Goal: Find specific page/section: Find specific page/section

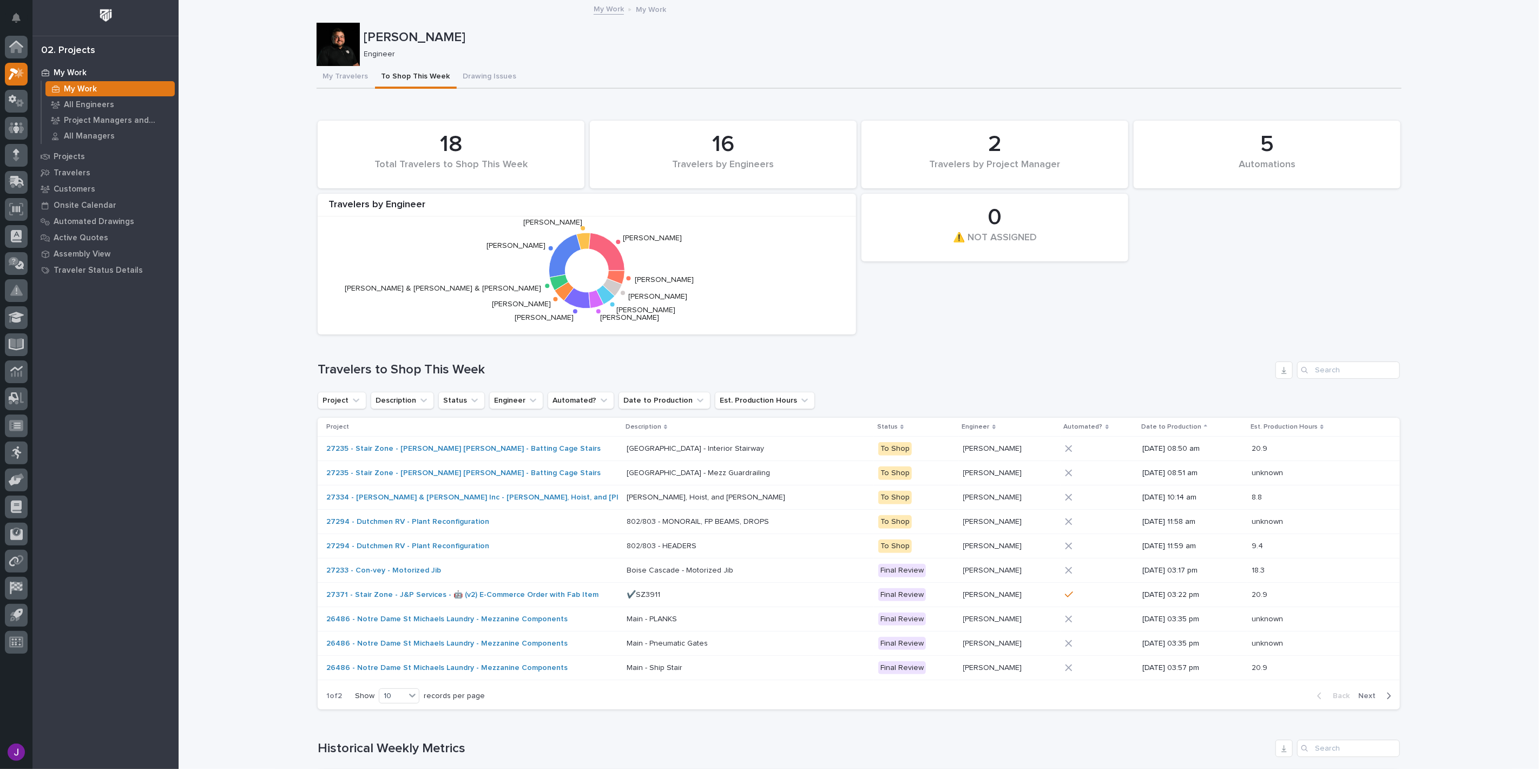
click at [1015, 355] on div "5 Automations 18 Total Travelers to Shop This Week 0 ⚠️ NOT ASSIGNED 16 Travele…" at bounding box center [859, 412] width 1082 height 594
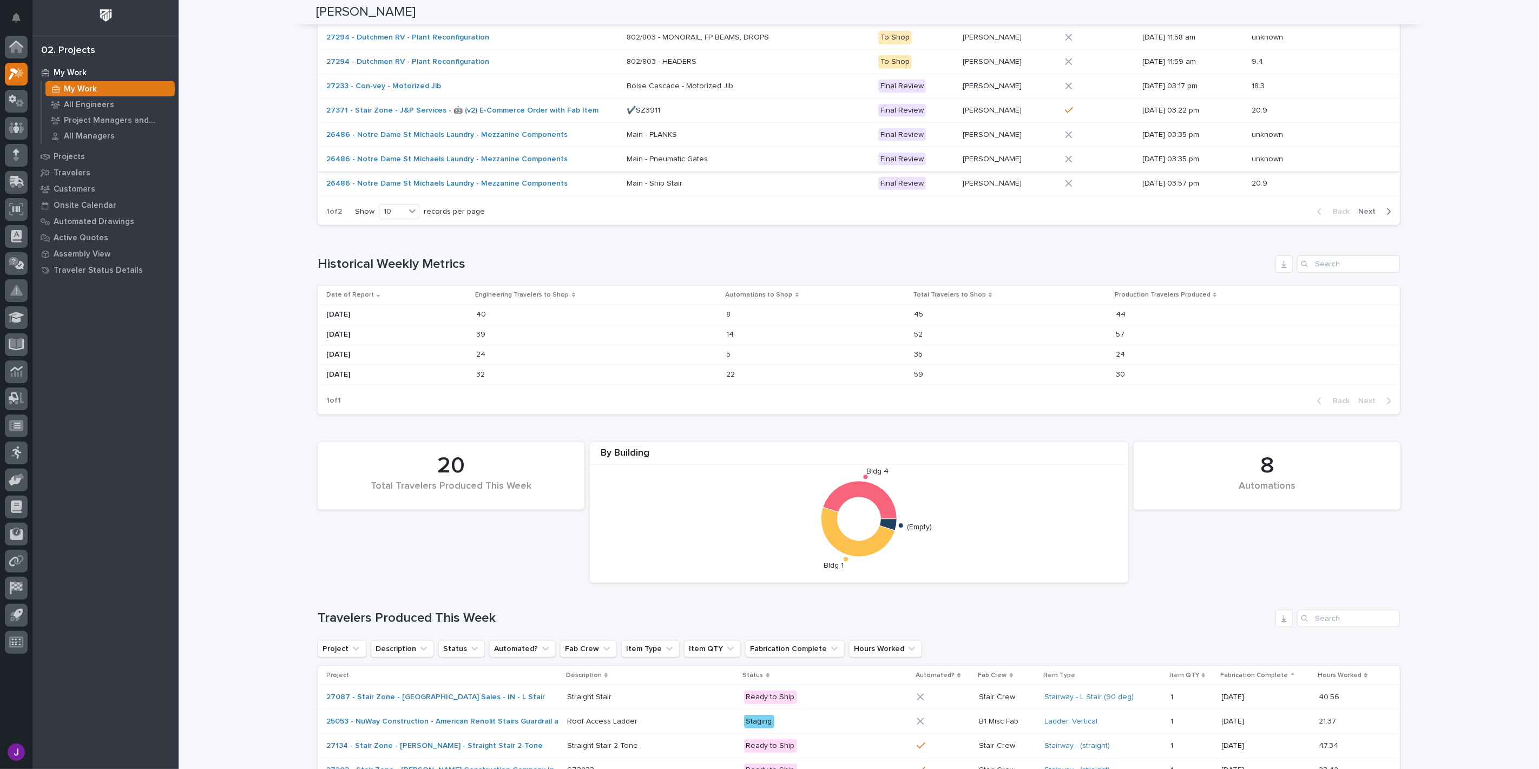
scroll to position [477, 0]
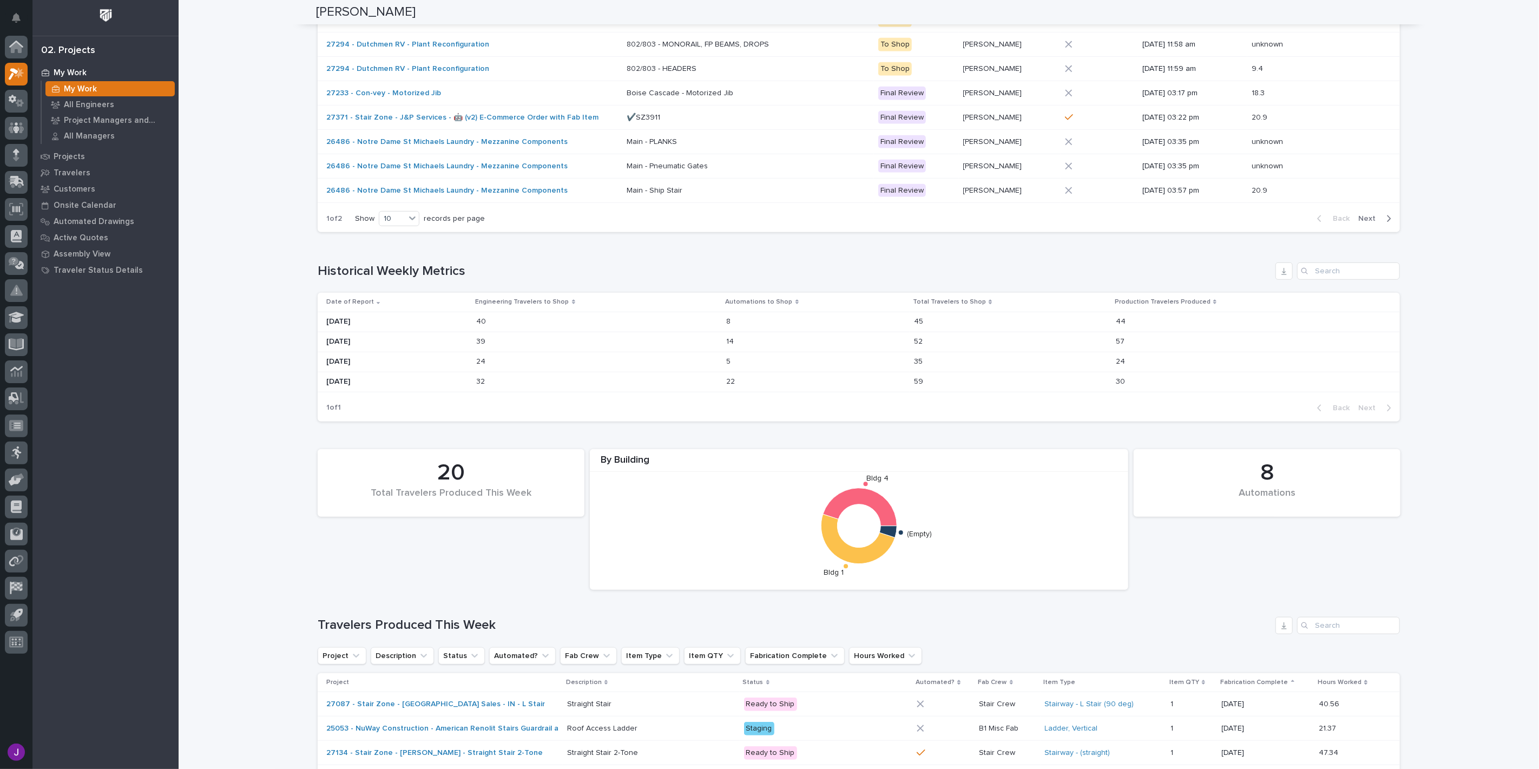
click at [365, 327] on div "[DATE]" at bounding box center [397, 322] width 142 height 18
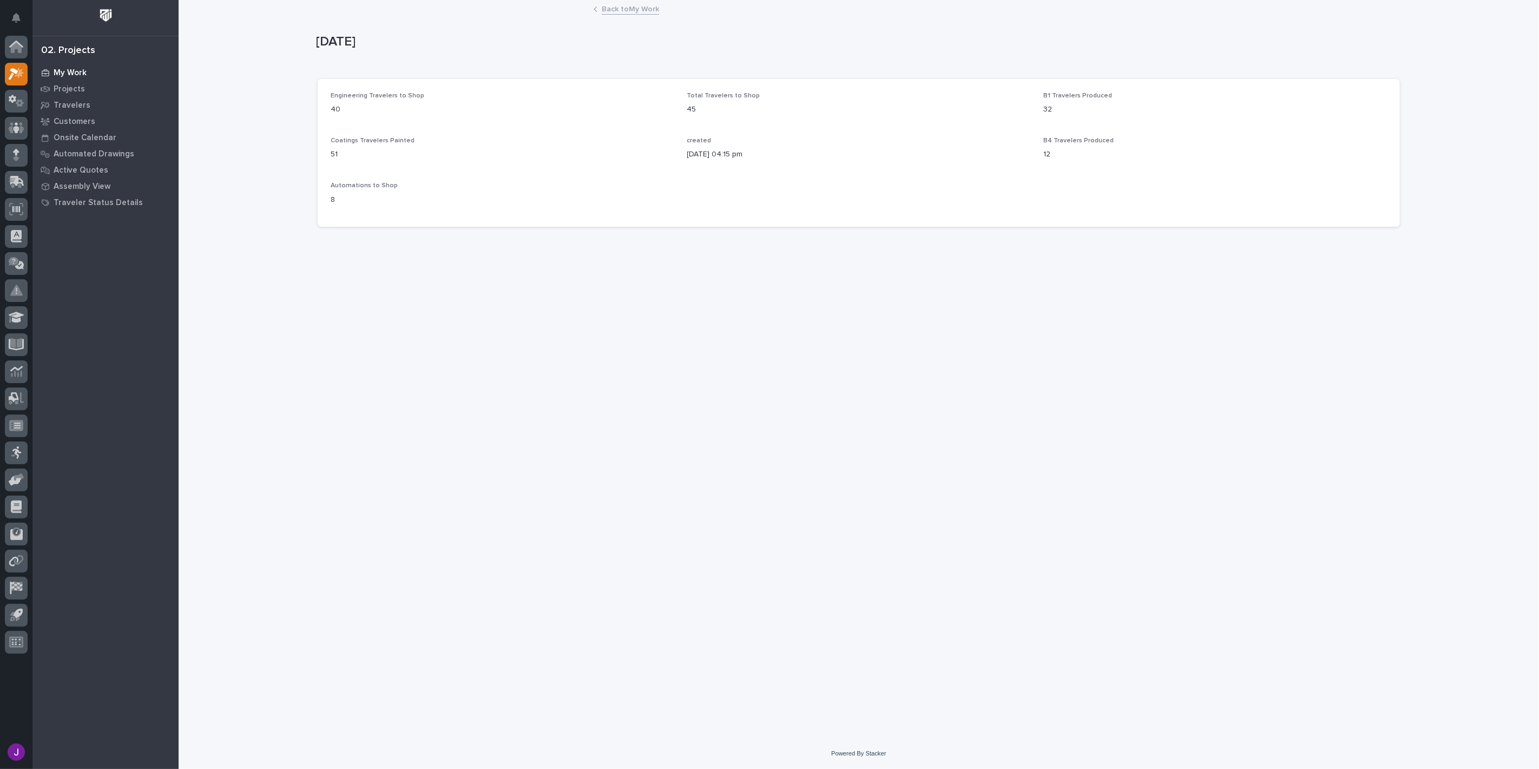
click at [85, 74] on div "My Work" at bounding box center [105, 72] width 141 height 15
